Goal: Information Seeking & Learning: Learn about a topic

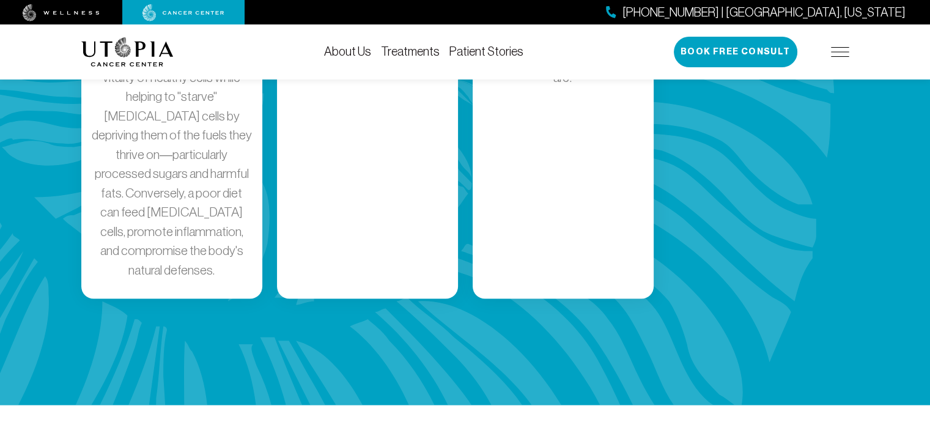
scroll to position [2019, 0]
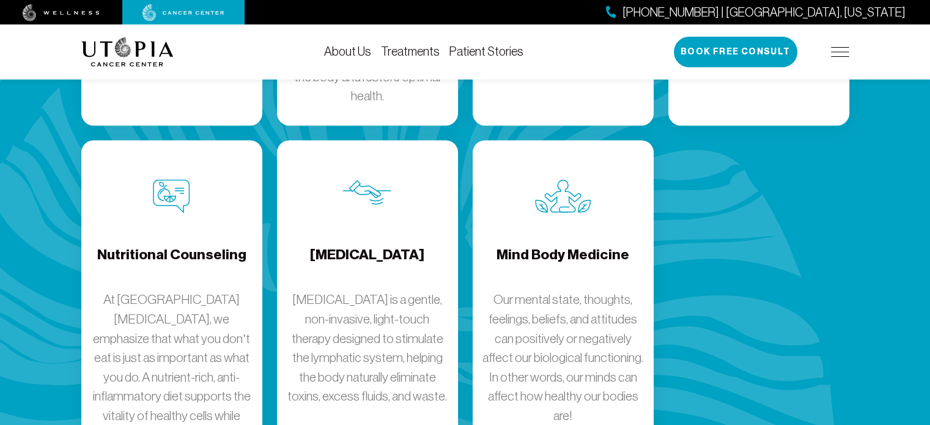
click at [360, 53] on link "About Us" at bounding box center [347, 51] width 47 height 13
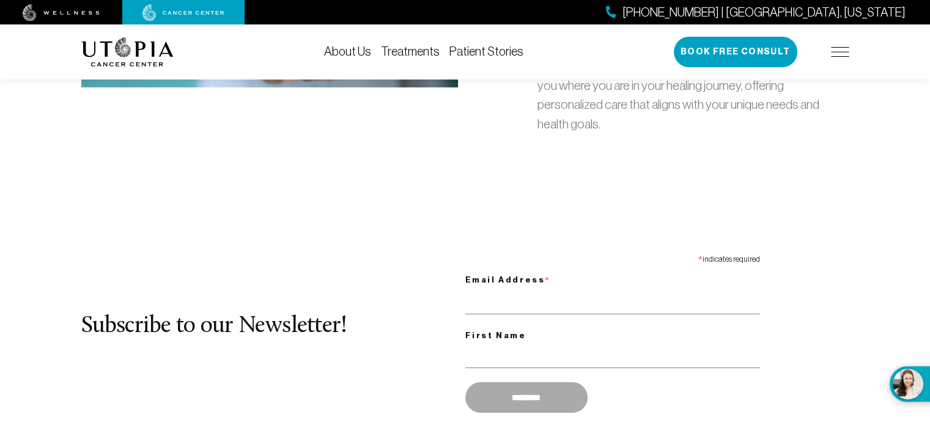
scroll to position [4160, 0]
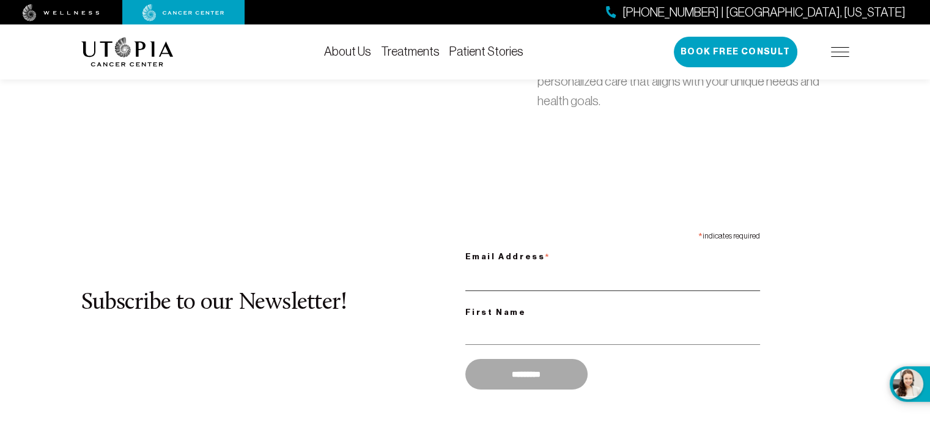
click at [484, 266] on input "Email Address *" at bounding box center [613, 278] width 295 height 25
type input "**********"
type input "******"
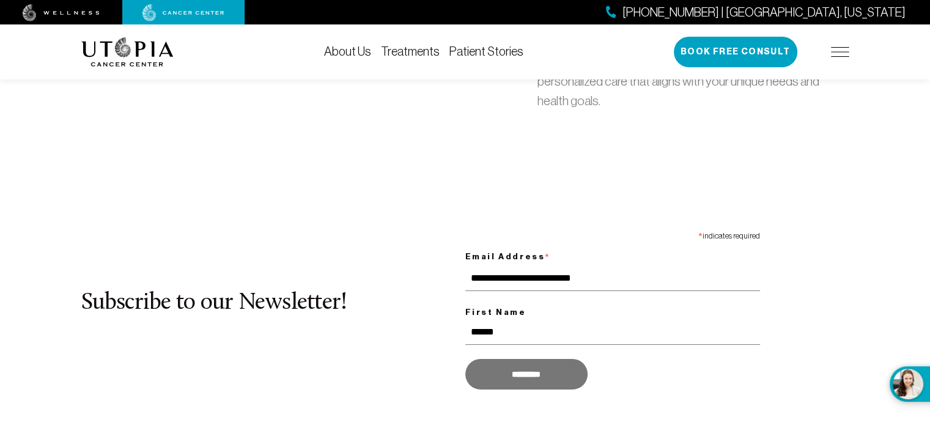
click at [538, 359] on input "*********" at bounding box center [527, 374] width 122 height 31
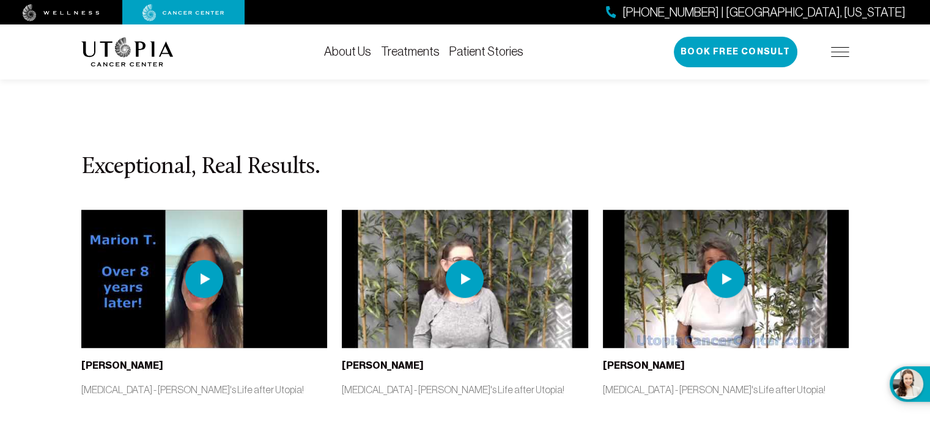
scroll to position [5444, 0]
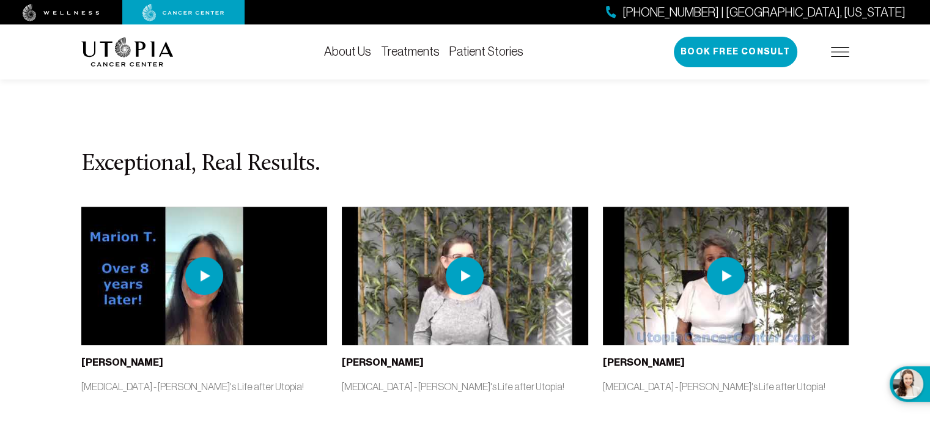
click at [202, 257] on img at bounding box center [204, 276] width 38 height 38
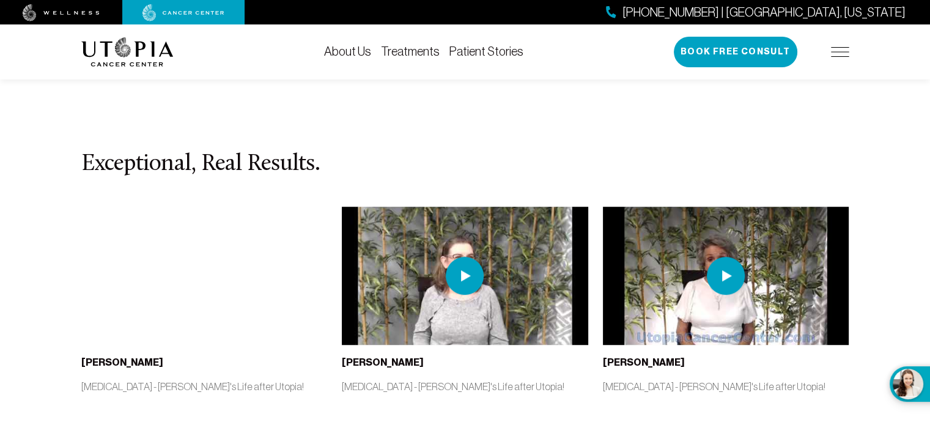
click at [467, 257] on img at bounding box center [465, 276] width 38 height 38
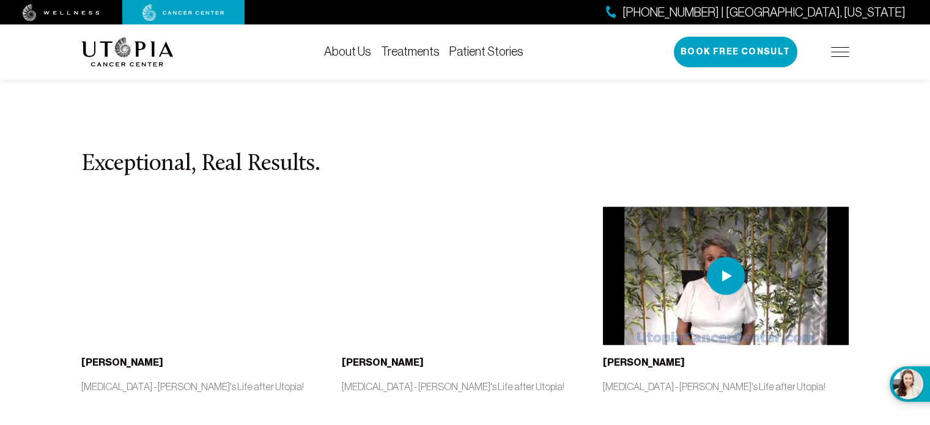
click at [720, 257] on img at bounding box center [726, 276] width 38 height 38
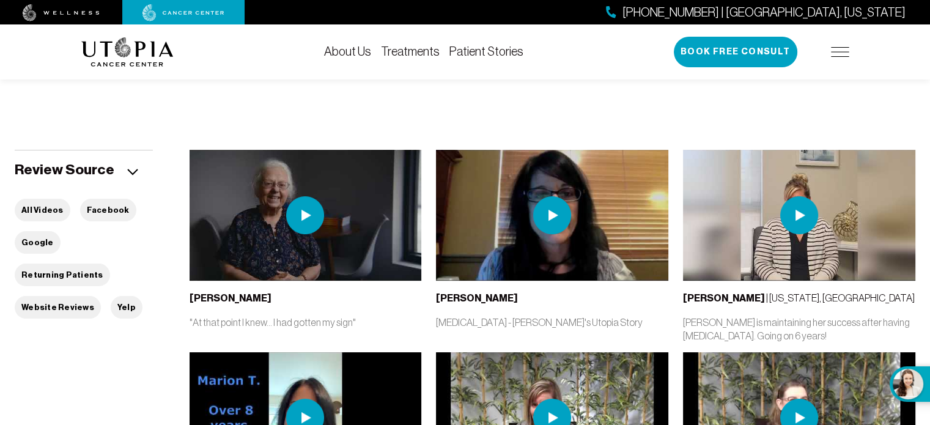
scroll to position [184, 0]
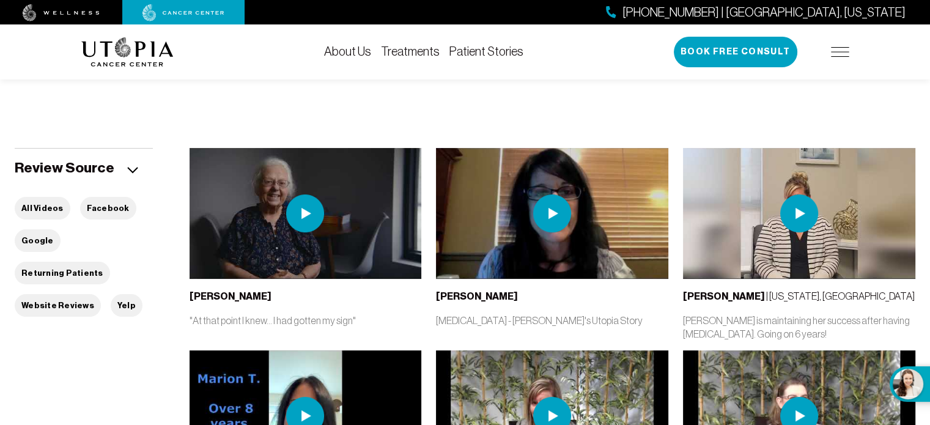
click at [306, 209] on img at bounding box center [305, 214] width 38 height 38
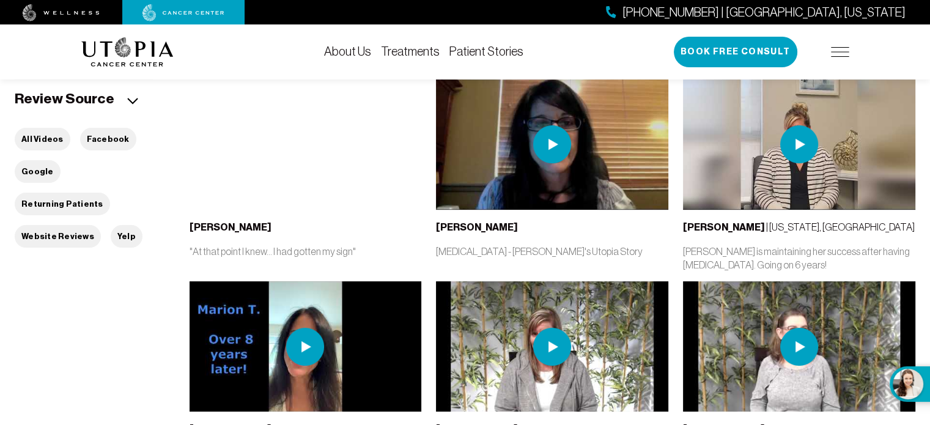
scroll to position [0, 0]
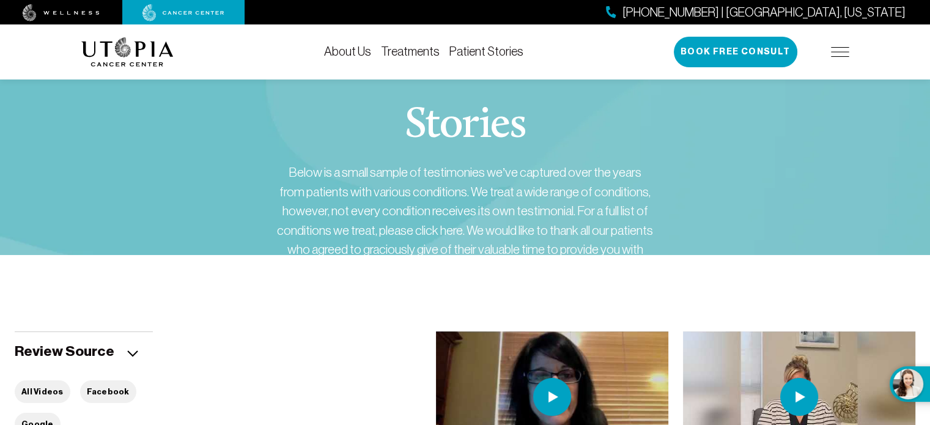
click at [428, 50] on link "Treatments" at bounding box center [410, 51] width 59 height 13
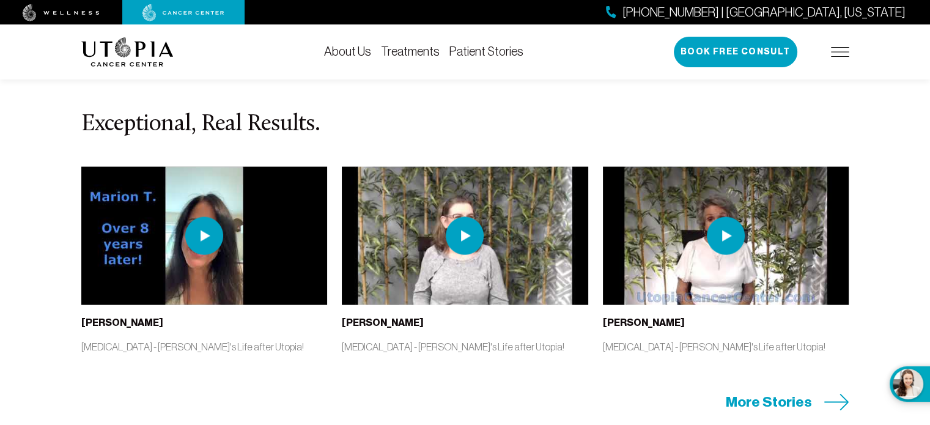
scroll to position [2569, 0]
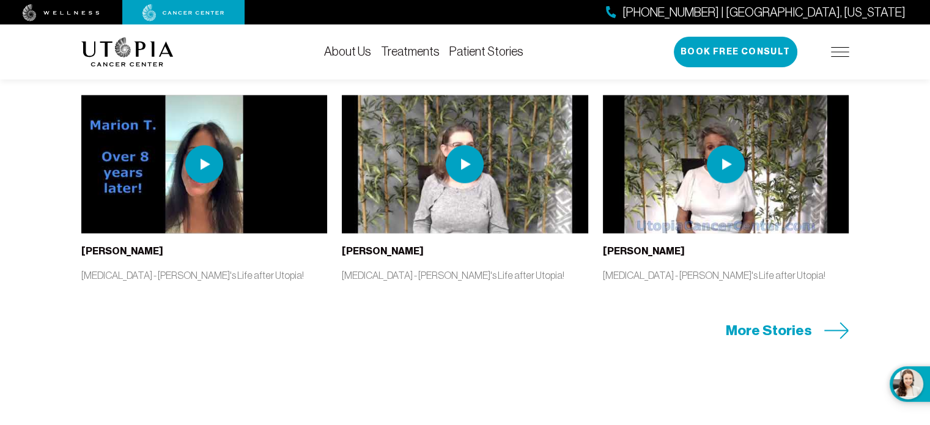
click at [732, 179] on img at bounding box center [726, 165] width 38 height 38
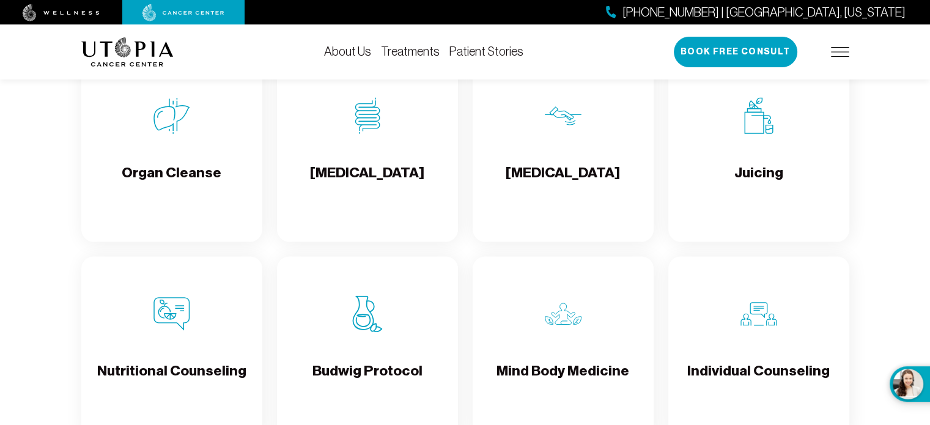
scroll to position [1529, 0]
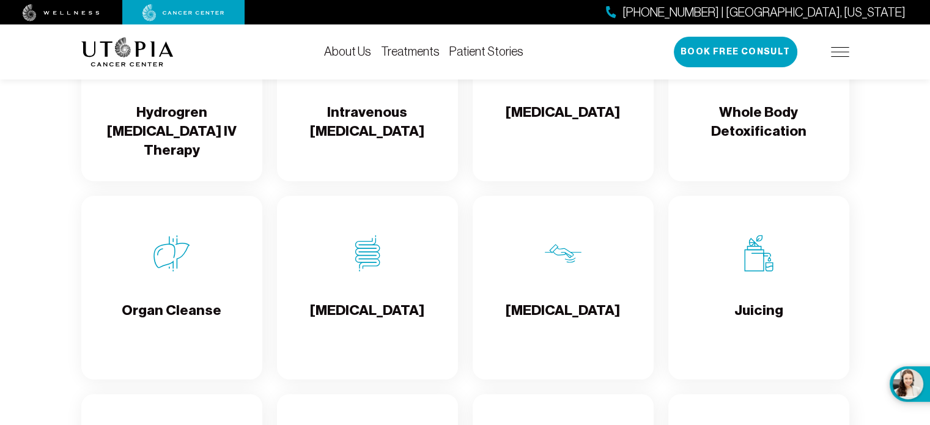
click at [844, 53] on img at bounding box center [840, 52] width 18 height 10
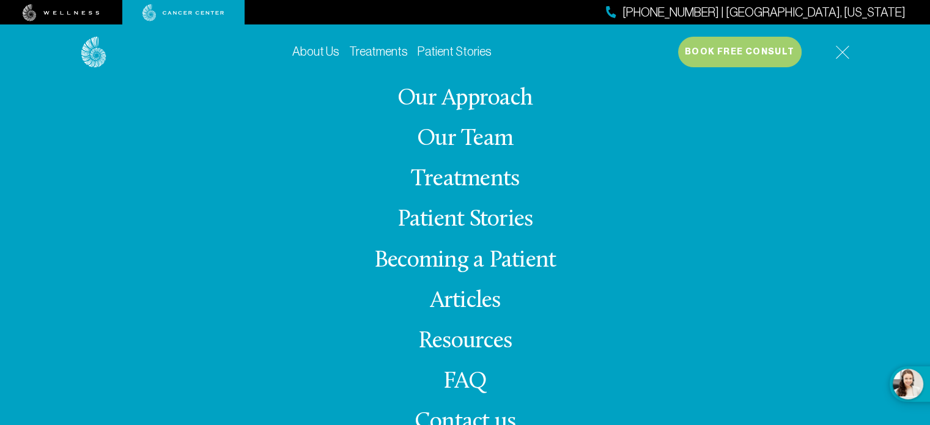
scroll to position [1835, 0]
click at [455, 373] on link "FAQ" at bounding box center [466, 382] width 44 height 24
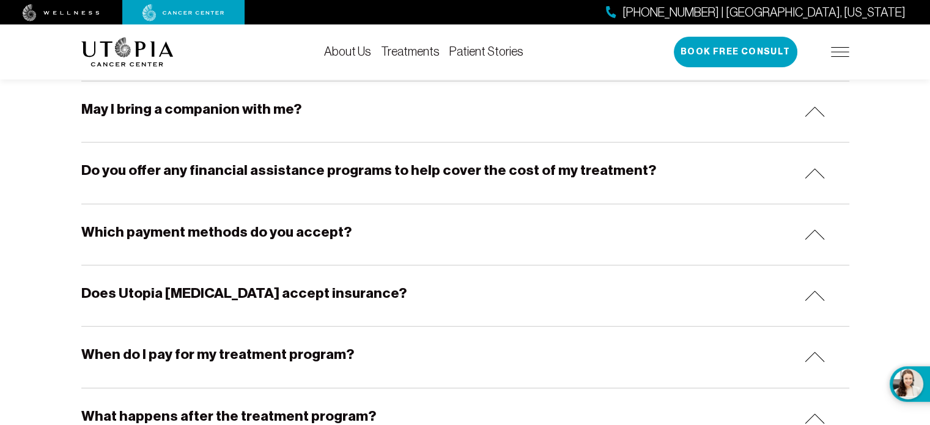
scroll to position [673, 0]
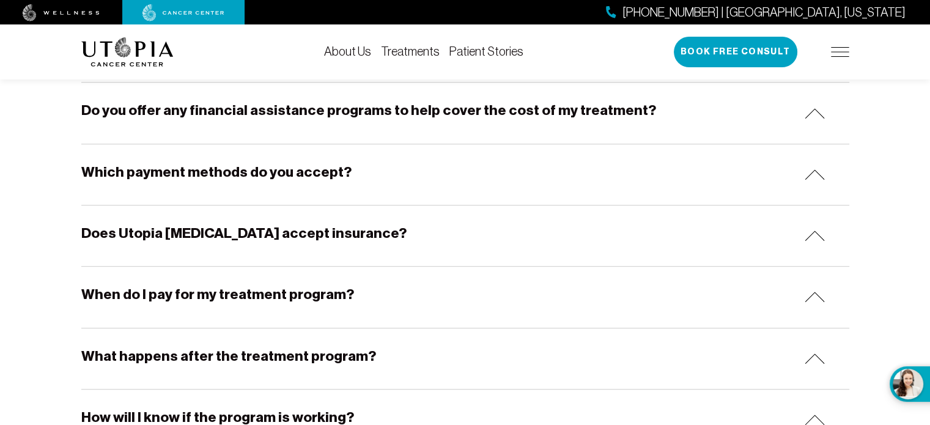
click at [371, 166] on div "Which payment methods do you accept?" at bounding box center [465, 174] width 768 height 61
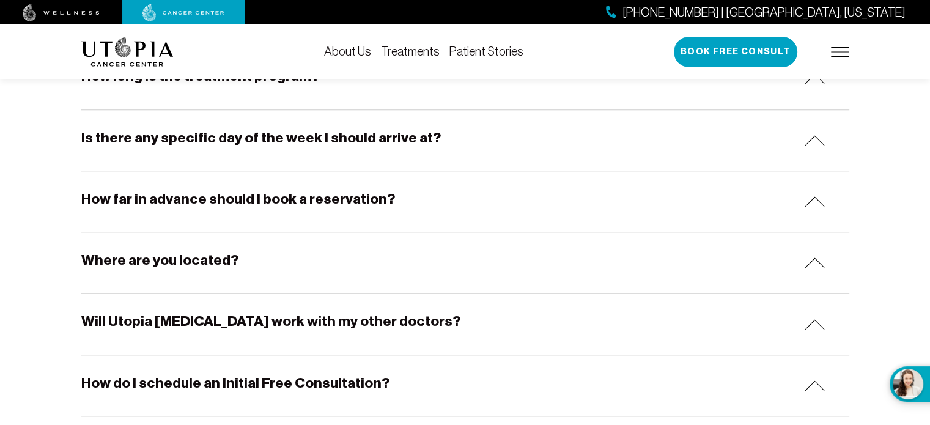
scroll to position [1223, 0]
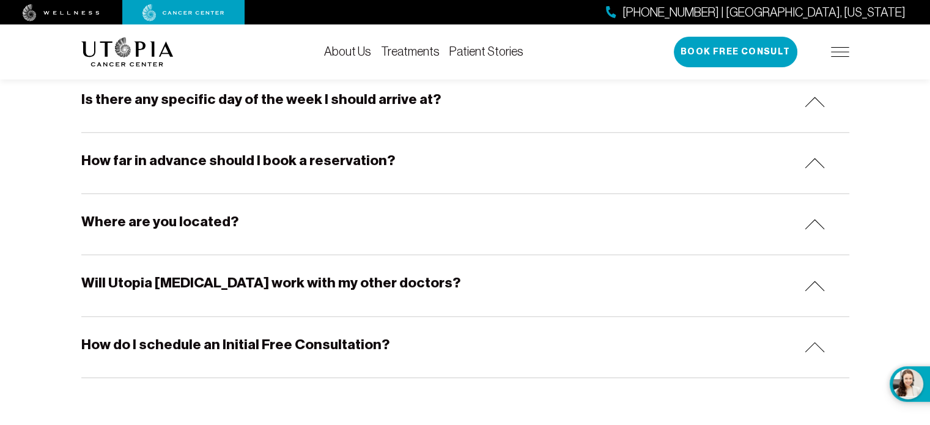
click at [304, 220] on div "Where are you located?" at bounding box center [465, 224] width 768 height 61
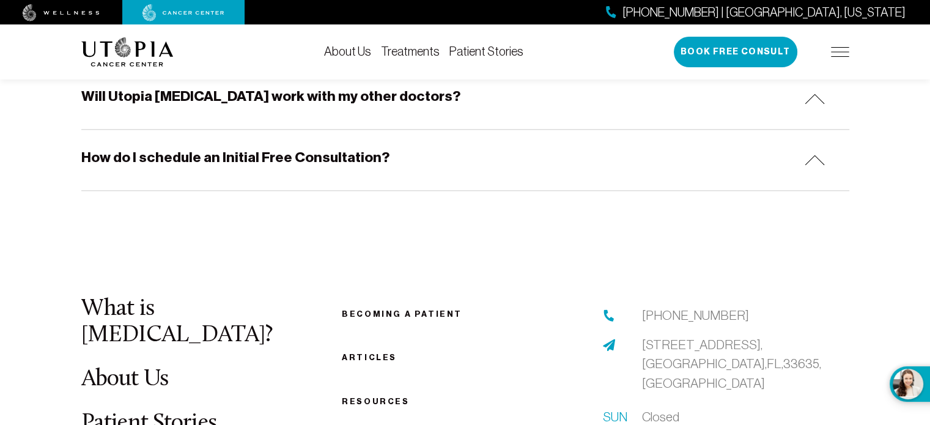
scroll to position [1591, 0]
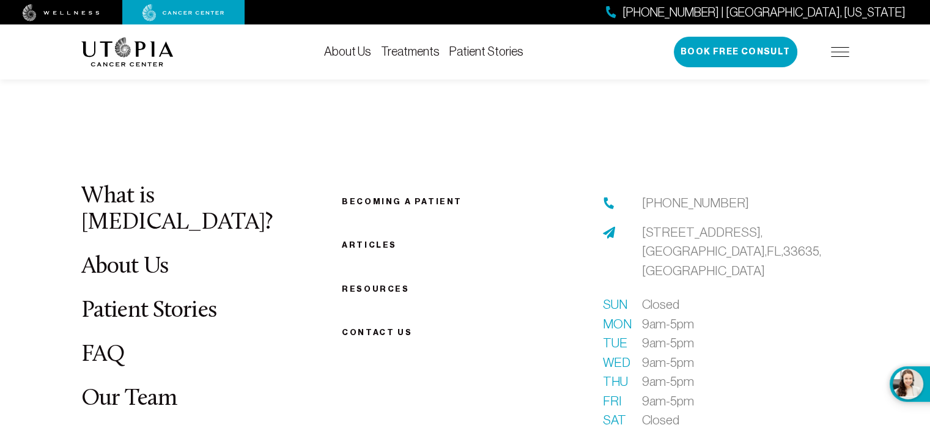
click at [609, 226] on img at bounding box center [609, 232] width 12 height 12
click at [653, 225] on span "[STREET_ADDRESS]" at bounding box center [731, 251] width 179 height 53
